Goal: Information Seeking & Learning: Learn about a topic

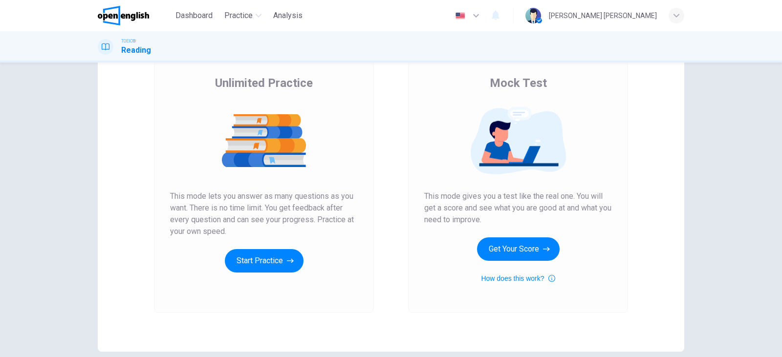
scroll to position [71, 0]
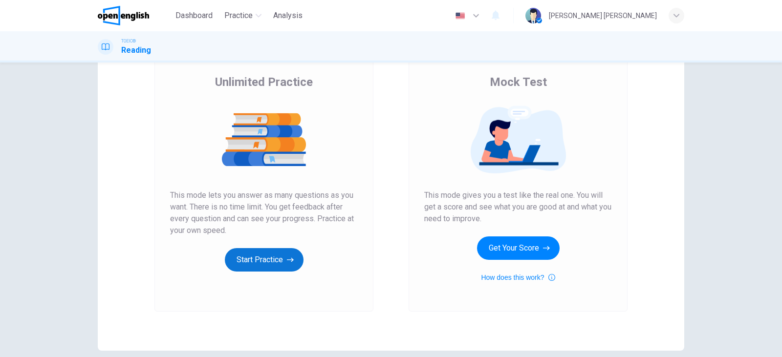
click at [256, 256] on button "Start Practice" at bounding box center [264, 259] width 79 height 23
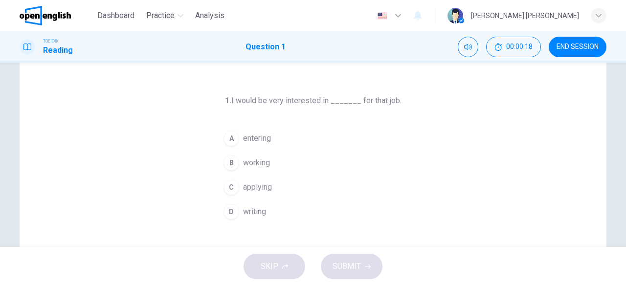
scroll to position [27, 0]
click at [261, 187] on span "applying" at bounding box center [257, 187] width 29 height 12
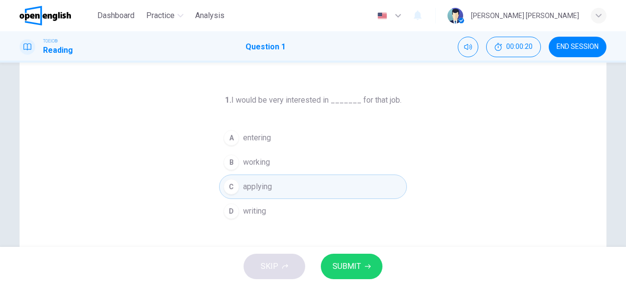
click at [343, 271] on span "SUBMIT" at bounding box center [346, 267] width 28 height 14
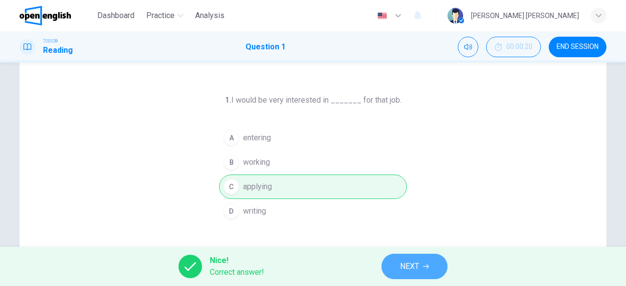
click at [416, 270] on span "NEXT" at bounding box center [409, 267] width 19 height 14
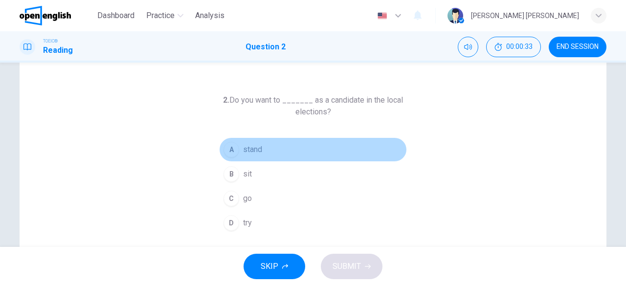
click at [243, 150] on span "stand" at bounding box center [252, 150] width 19 height 12
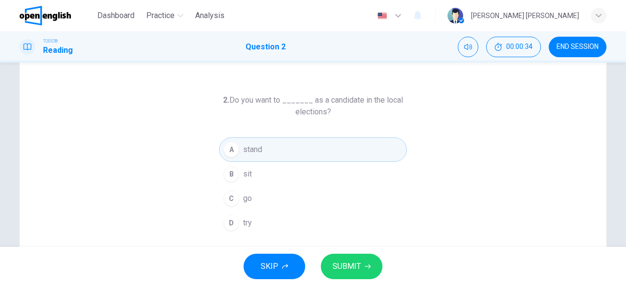
click at [345, 257] on button "SUBMIT" at bounding box center [352, 266] width 62 height 25
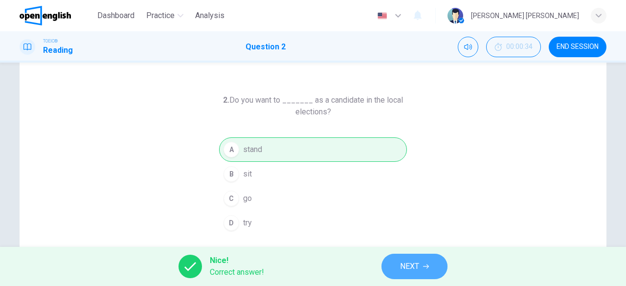
click at [414, 268] on span "NEXT" at bounding box center [409, 267] width 19 height 14
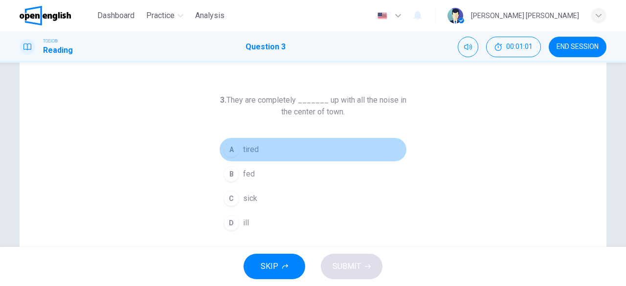
click at [252, 153] on span "tired" at bounding box center [251, 150] width 16 height 12
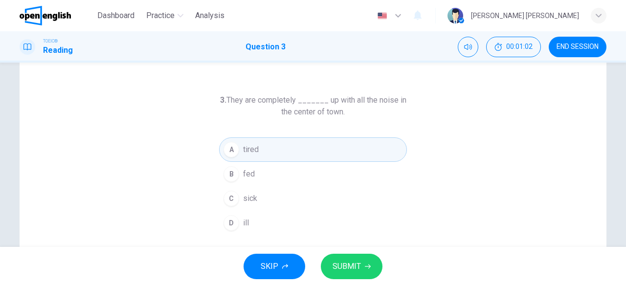
click at [351, 275] on button "SUBMIT" at bounding box center [352, 266] width 62 height 25
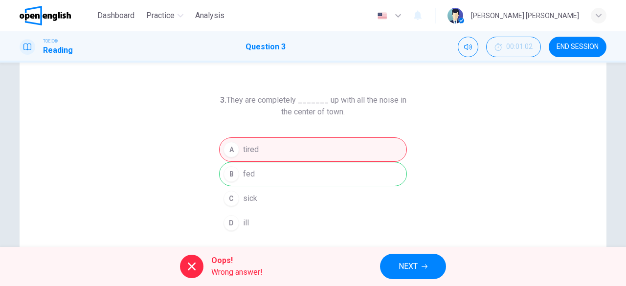
click at [432, 264] on button "NEXT" at bounding box center [413, 266] width 66 height 25
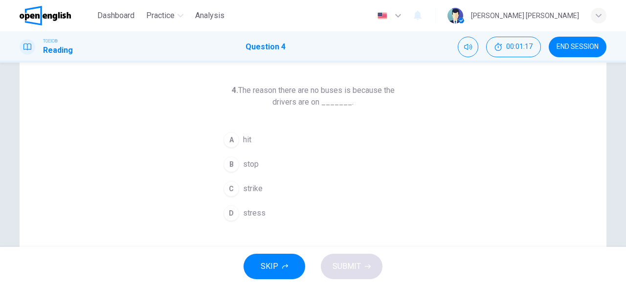
scroll to position [37, 0]
click at [251, 161] on span "stop" at bounding box center [251, 164] width 16 height 12
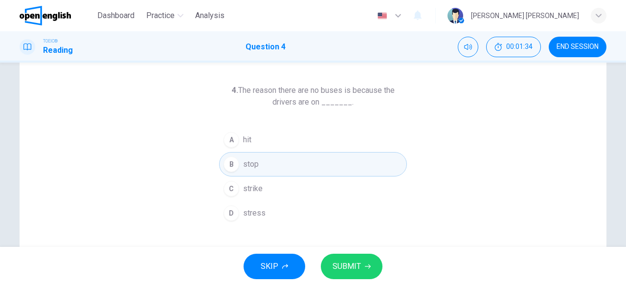
click at [346, 272] on span "SUBMIT" at bounding box center [346, 267] width 28 height 14
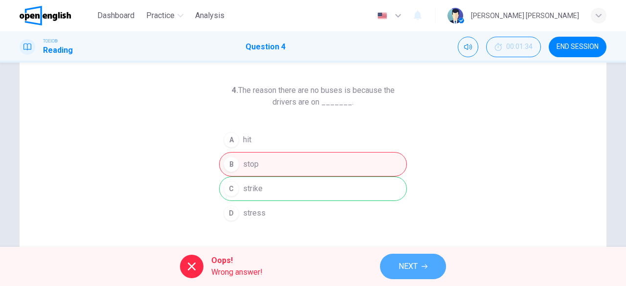
click at [405, 272] on span "NEXT" at bounding box center [407, 267] width 19 height 14
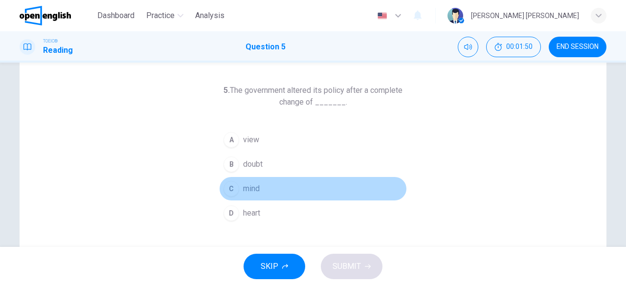
click at [252, 189] on span "mind" at bounding box center [251, 189] width 17 height 12
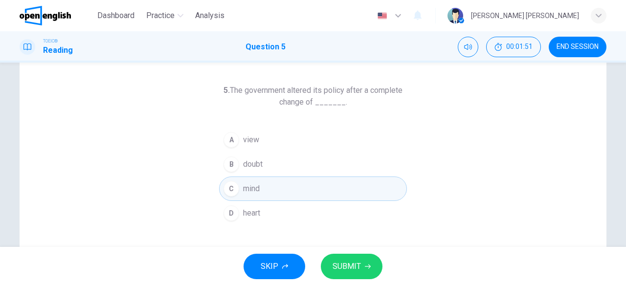
click at [336, 265] on span "SUBMIT" at bounding box center [346, 267] width 28 height 14
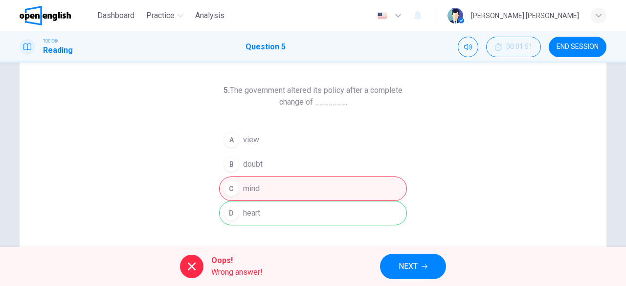
click at [432, 270] on button "NEXT" at bounding box center [413, 266] width 66 height 25
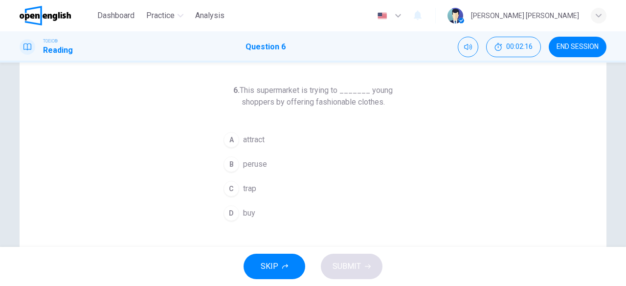
click at [263, 139] on span "attract" at bounding box center [254, 140] width 22 height 12
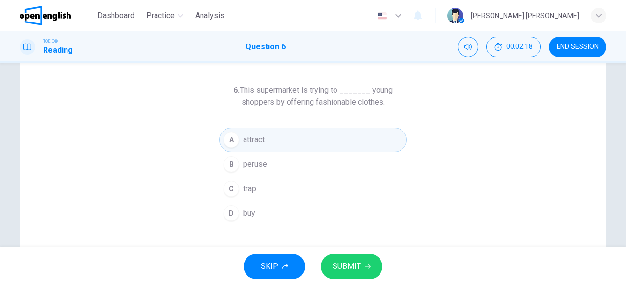
click at [347, 274] on button "SUBMIT" at bounding box center [352, 266] width 62 height 25
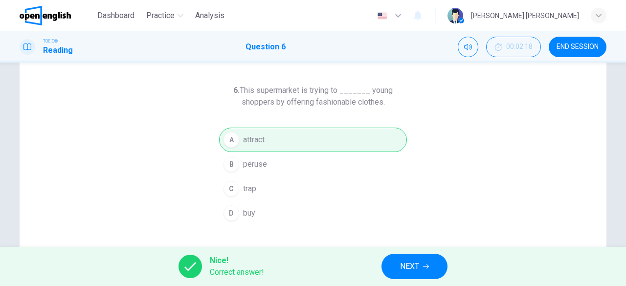
click at [446, 261] on button "NEXT" at bounding box center [414, 266] width 66 height 25
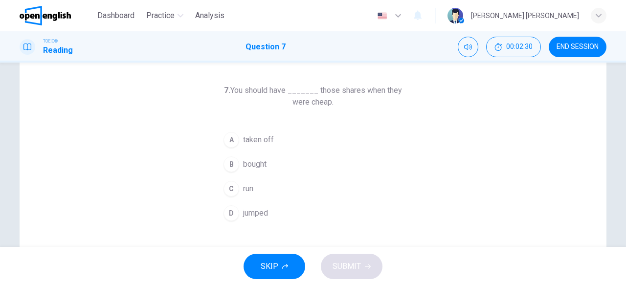
click at [263, 164] on span "bought" at bounding box center [254, 164] width 23 height 12
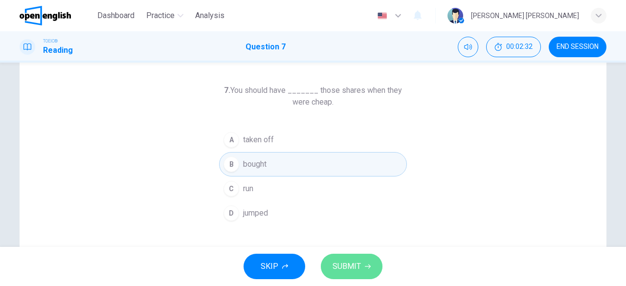
click at [344, 267] on span "SUBMIT" at bounding box center [346, 267] width 28 height 14
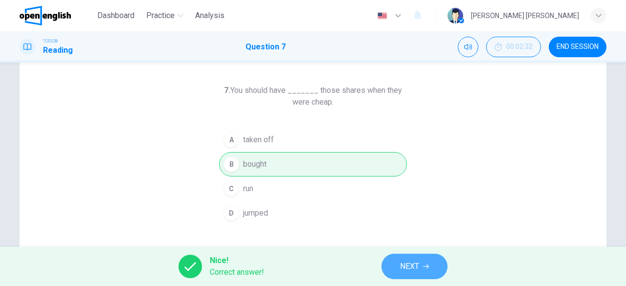
click at [408, 273] on span "NEXT" at bounding box center [409, 267] width 19 height 14
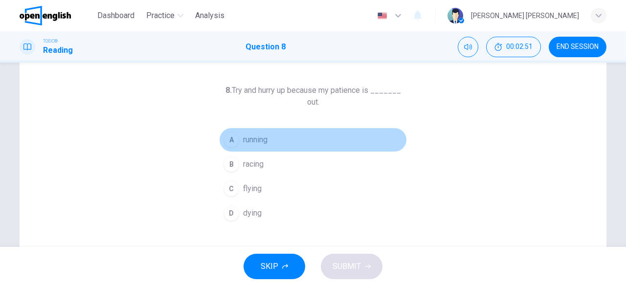
click at [269, 143] on button "A running" at bounding box center [313, 140] width 188 height 24
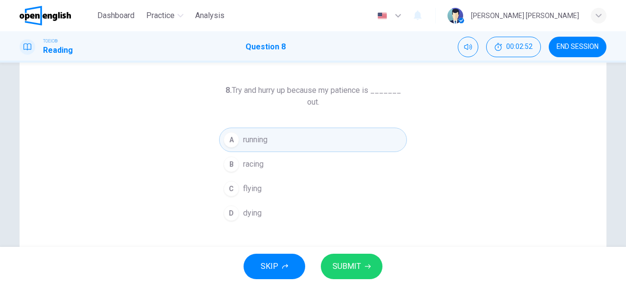
click at [353, 270] on span "SUBMIT" at bounding box center [346, 267] width 28 height 14
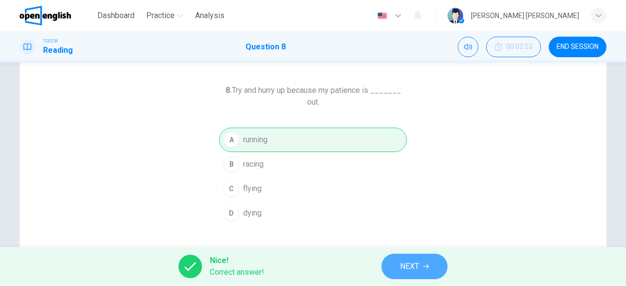
click at [417, 269] on span "NEXT" at bounding box center [409, 267] width 19 height 14
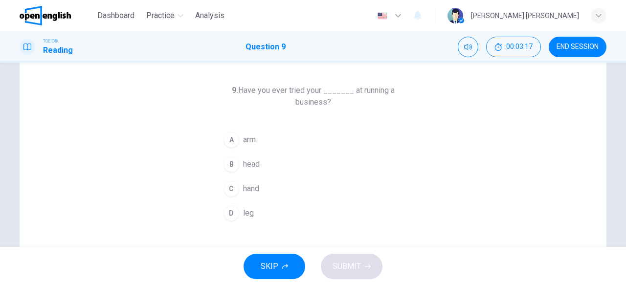
click at [255, 161] on span "head" at bounding box center [251, 164] width 17 height 12
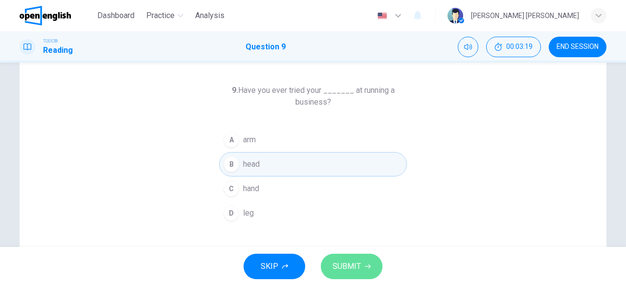
click at [342, 266] on span "SUBMIT" at bounding box center [346, 267] width 28 height 14
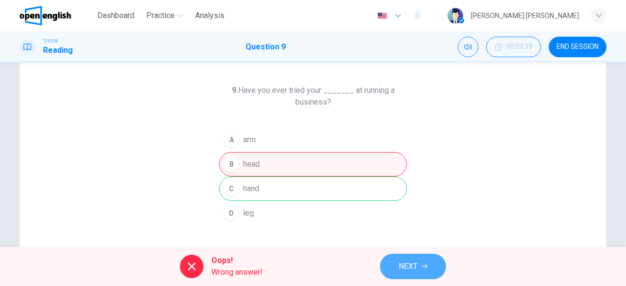
click at [426, 271] on button "NEXT" at bounding box center [413, 266] width 66 height 25
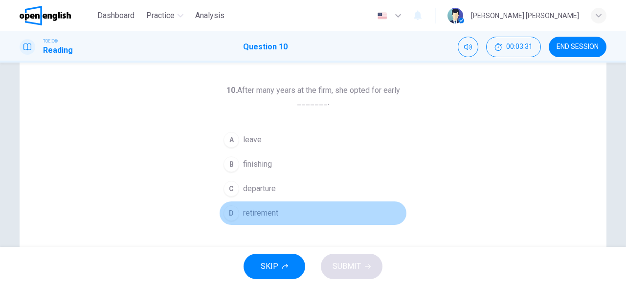
click at [270, 212] on span "retirement" at bounding box center [260, 213] width 35 height 12
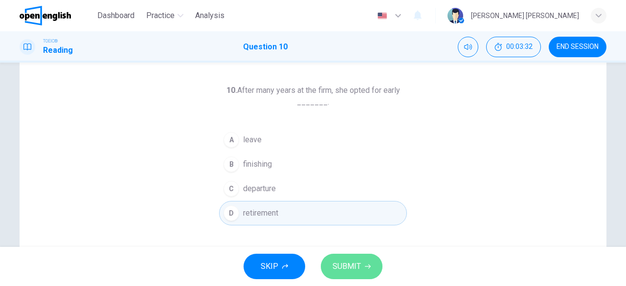
click at [343, 266] on span "SUBMIT" at bounding box center [346, 267] width 28 height 14
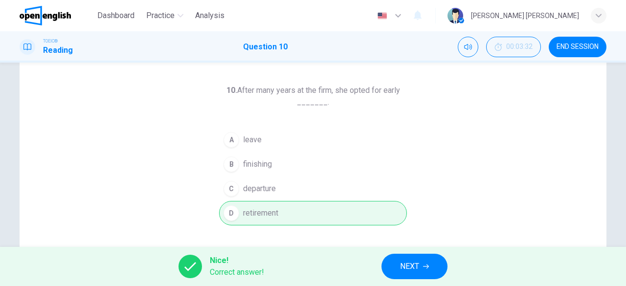
click at [417, 280] on div "Nice! Correct answer! NEXT" at bounding box center [313, 266] width 626 height 39
click at [416, 264] on span "NEXT" at bounding box center [409, 267] width 19 height 14
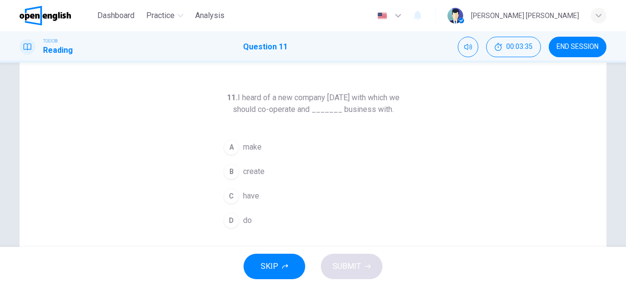
scroll to position [40, 0]
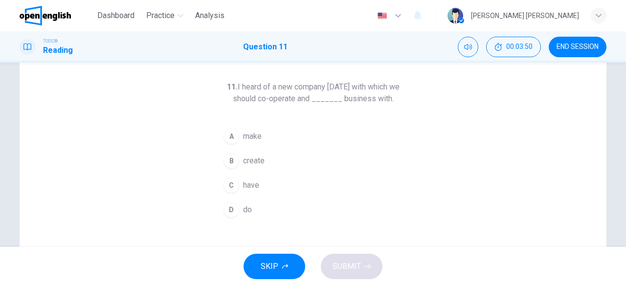
click at [256, 136] on span "make" at bounding box center [252, 137] width 19 height 12
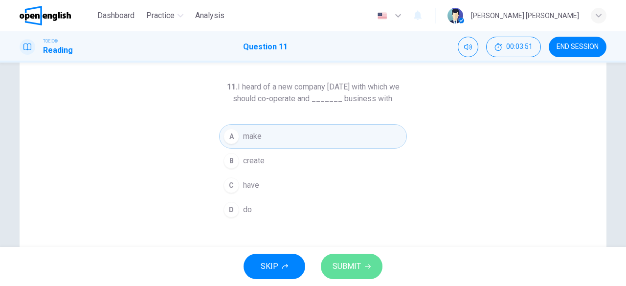
click at [344, 268] on span "SUBMIT" at bounding box center [346, 267] width 28 height 14
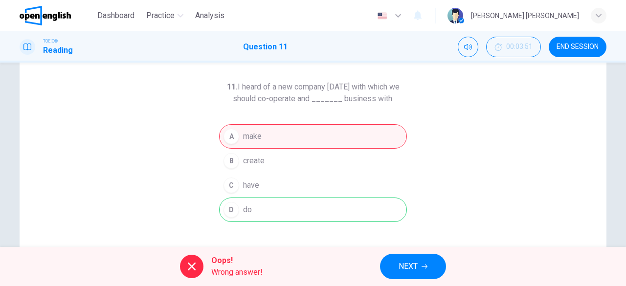
click at [416, 263] on span "NEXT" at bounding box center [407, 267] width 19 height 14
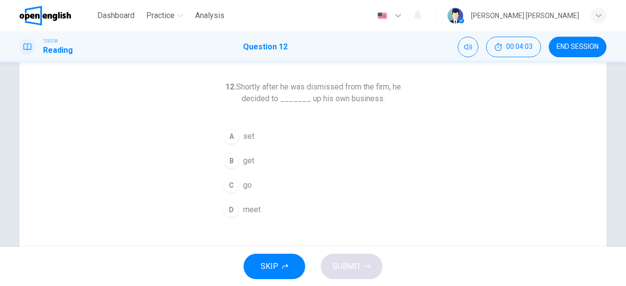
click at [250, 131] on span "set" at bounding box center [248, 137] width 11 height 12
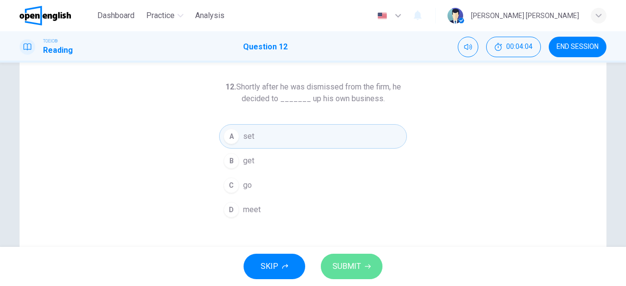
click at [342, 266] on span "SUBMIT" at bounding box center [346, 267] width 28 height 14
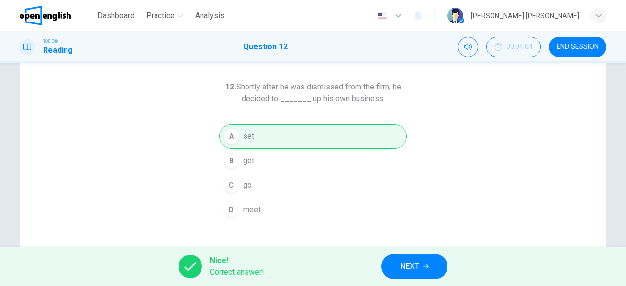
click at [407, 267] on span "NEXT" at bounding box center [409, 267] width 19 height 14
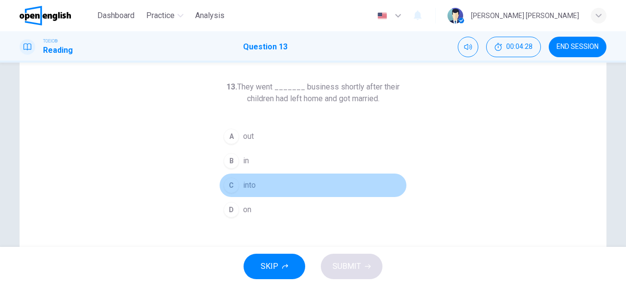
click at [247, 185] on span "into" at bounding box center [249, 185] width 13 height 12
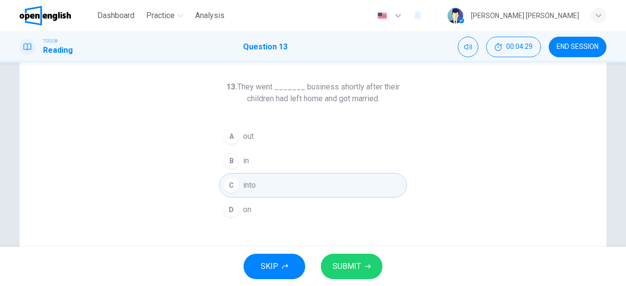
click at [344, 265] on span "SUBMIT" at bounding box center [346, 267] width 28 height 14
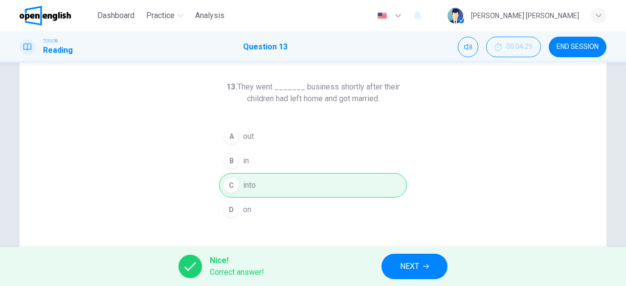
click at [409, 267] on span "NEXT" at bounding box center [409, 267] width 19 height 14
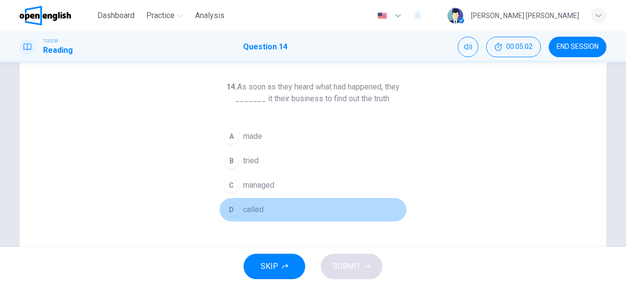
click at [252, 206] on span "called" at bounding box center [253, 210] width 21 height 12
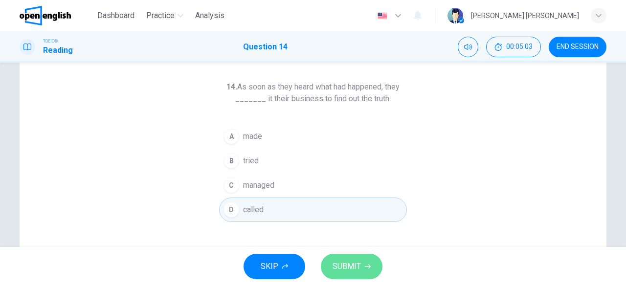
click at [335, 264] on span "SUBMIT" at bounding box center [346, 267] width 28 height 14
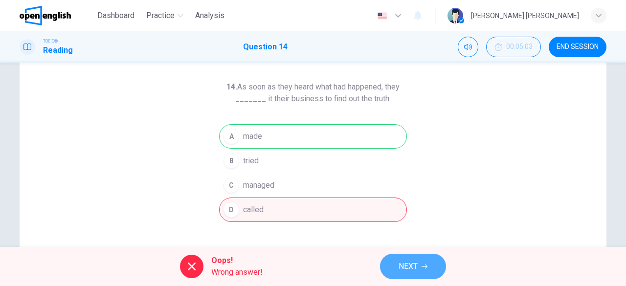
click at [413, 271] on span "NEXT" at bounding box center [407, 267] width 19 height 14
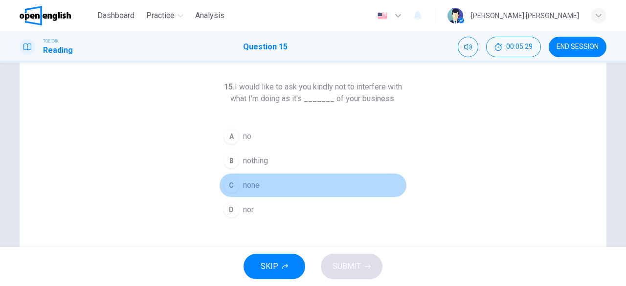
click at [253, 184] on span "none" at bounding box center [251, 185] width 17 height 12
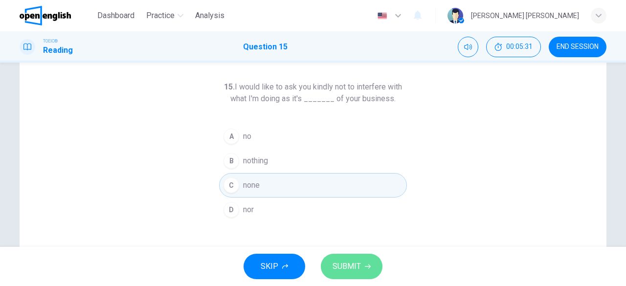
click at [332, 263] on span "SUBMIT" at bounding box center [346, 267] width 28 height 14
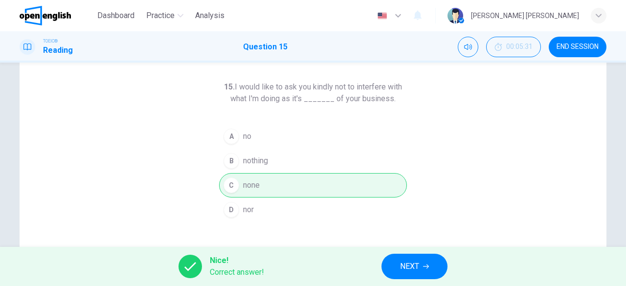
click at [421, 260] on button "NEXT" at bounding box center [414, 266] width 66 height 25
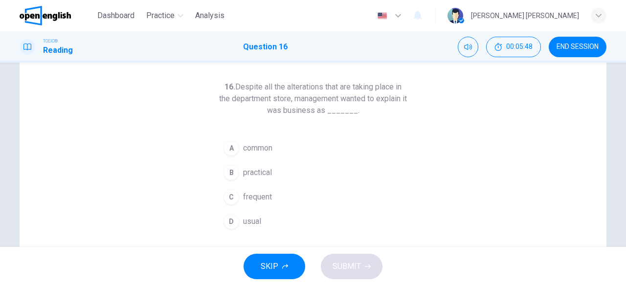
click at [258, 227] on button "D usual" at bounding box center [313, 221] width 188 height 24
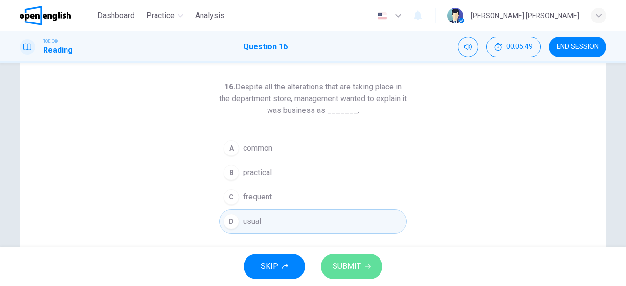
click at [348, 269] on span "SUBMIT" at bounding box center [346, 267] width 28 height 14
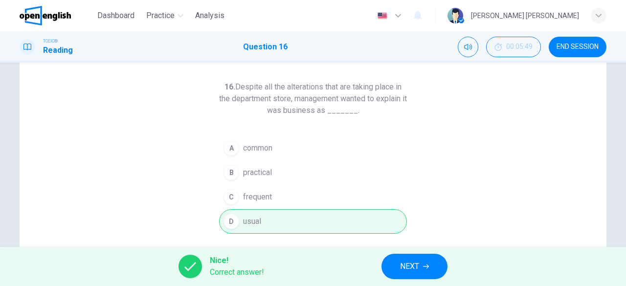
click at [410, 266] on span "NEXT" at bounding box center [409, 267] width 19 height 14
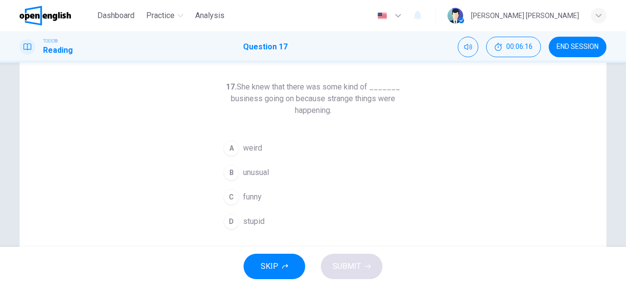
click at [264, 175] on span "unusual" at bounding box center [256, 173] width 26 height 12
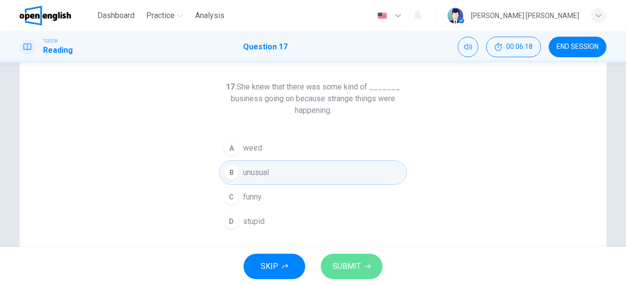
click at [348, 263] on span "SUBMIT" at bounding box center [346, 267] width 28 height 14
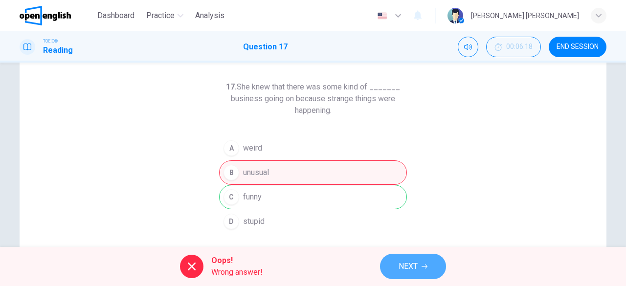
click at [405, 263] on span "NEXT" at bounding box center [407, 267] width 19 height 14
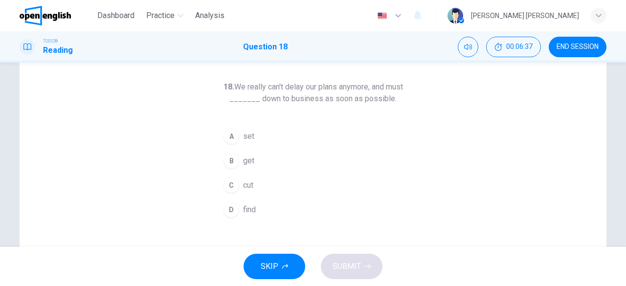
click at [251, 136] on span "set" at bounding box center [248, 137] width 11 height 12
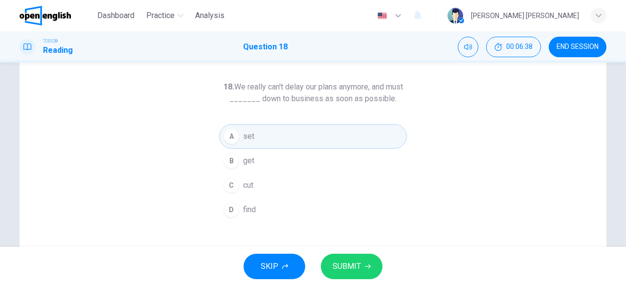
click at [344, 283] on div "SKIP SUBMIT" at bounding box center [313, 266] width 626 height 39
click at [351, 267] on span "SUBMIT" at bounding box center [346, 267] width 28 height 14
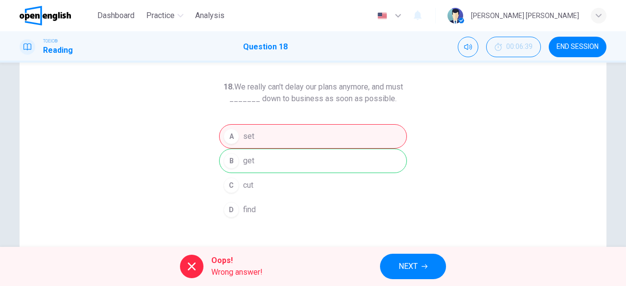
click at [439, 268] on button "NEXT" at bounding box center [413, 266] width 66 height 25
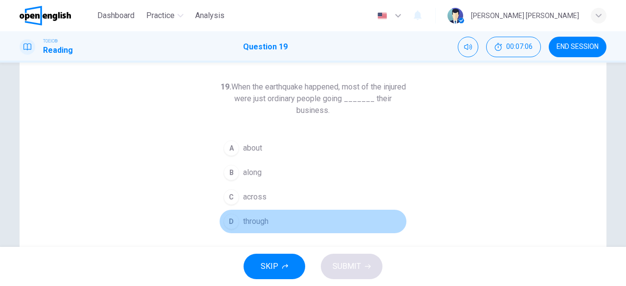
click at [266, 224] on span "through" at bounding box center [255, 222] width 25 height 12
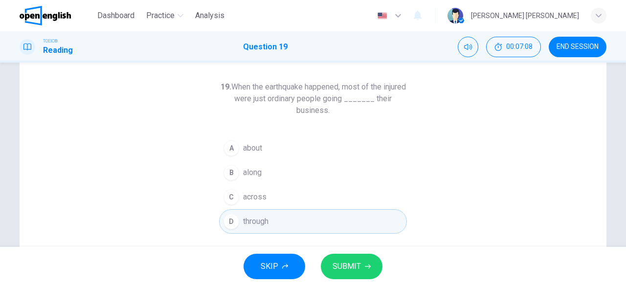
click at [340, 263] on span "SUBMIT" at bounding box center [346, 267] width 28 height 14
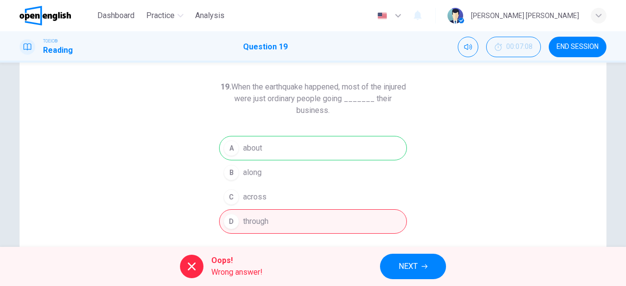
click at [416, 267] on span "NEXT" at bounding box center [407, 267] width 19 height 14
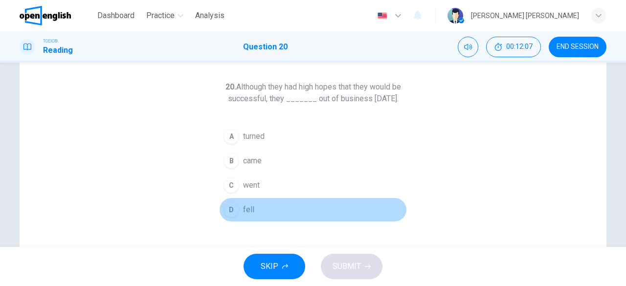
click at [247, 216] on span "fell" at bounding box center [248, 210] width 11 height 12
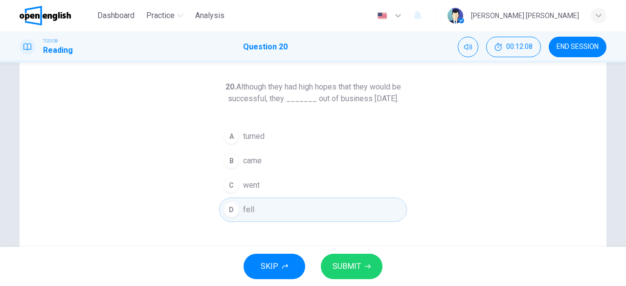
click at [353, 271] on span "SUBMIT" at bounding box center [346, 267] width 28 height 14
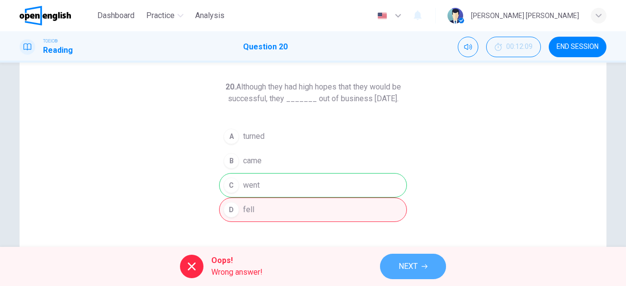
click at [417, 268] on span "NEXT" at bounding box center [407, 267] width 19 height 14
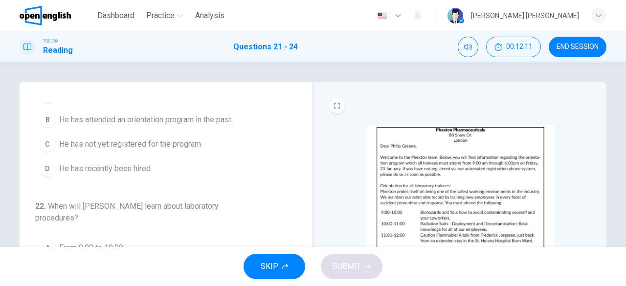
scroll to position [0, 0]
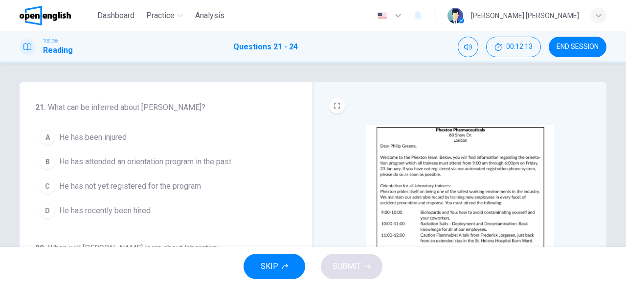
click at [571, 44] on span "END SESSION" at bounding box center [577, 47] width 42 height 8
